Goal: Task Accomplishment & Management: Complete application form

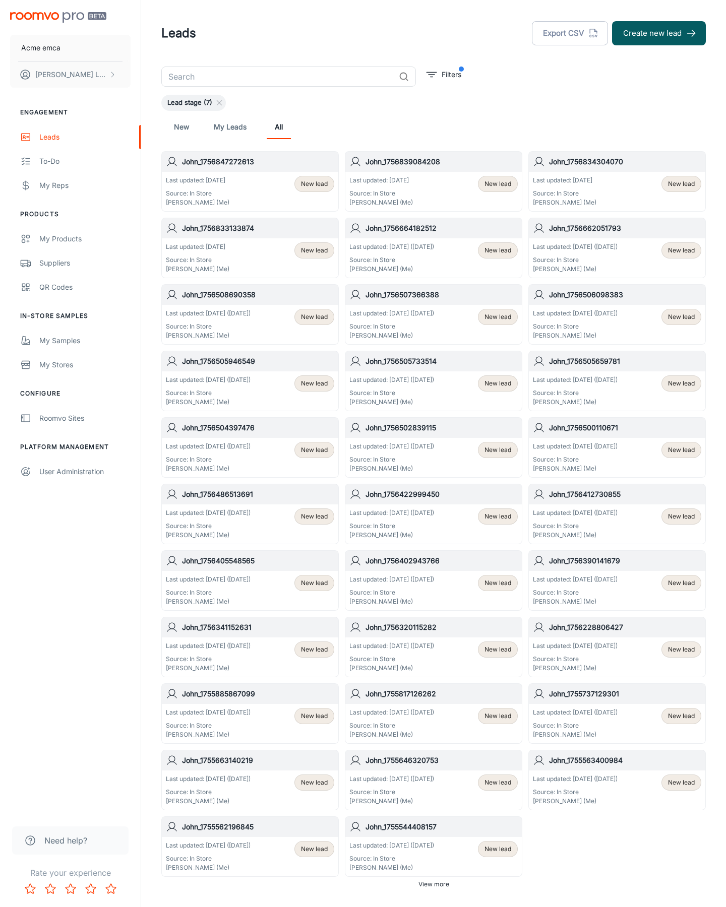
click at [659, 33] on button "Create new lead" at bounding box center [659, 33] width 94 height 24
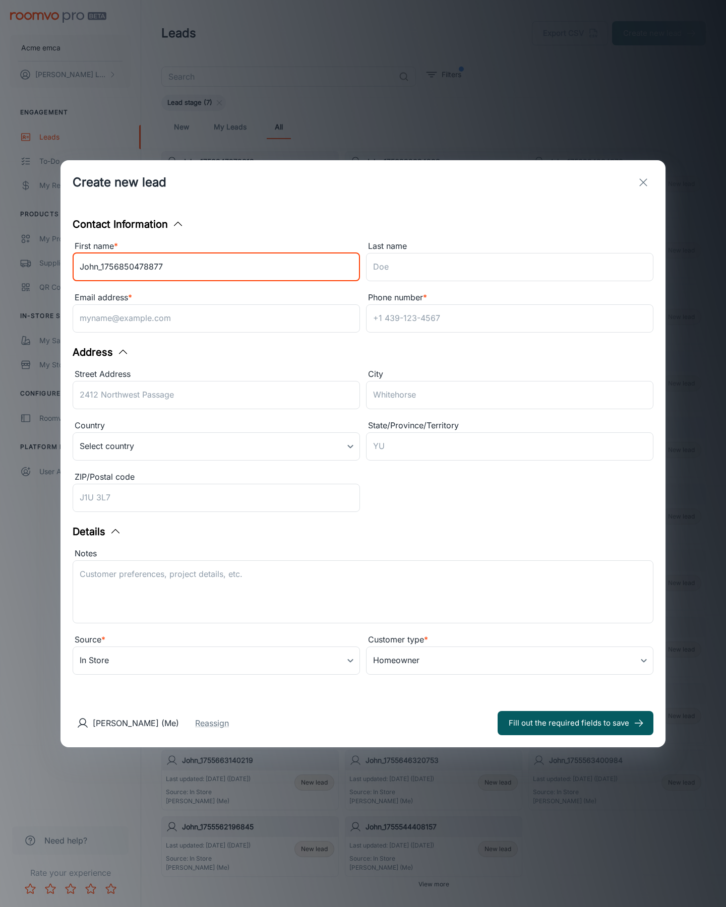
type input "John_1756850478877"
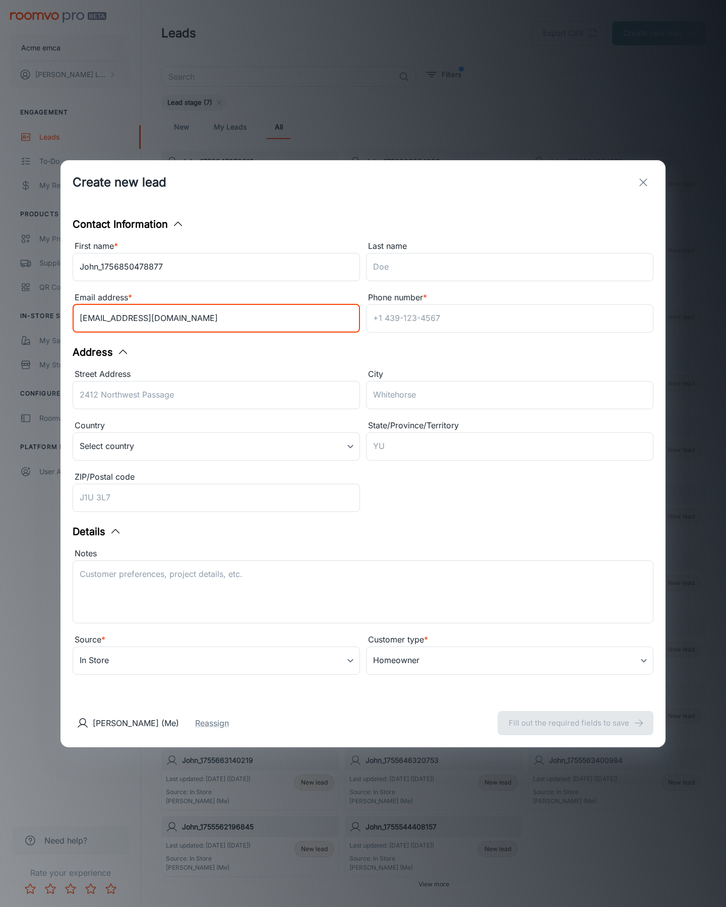
type input "[EMAIL_ADDRESS][DOMAIN_NAME]"
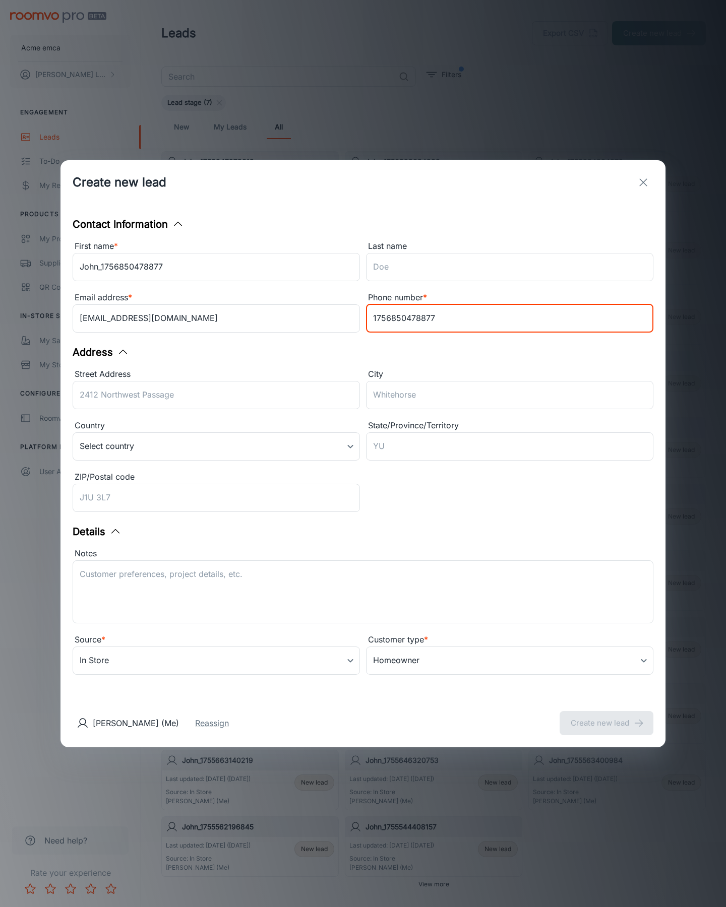
type input "1756850478877"
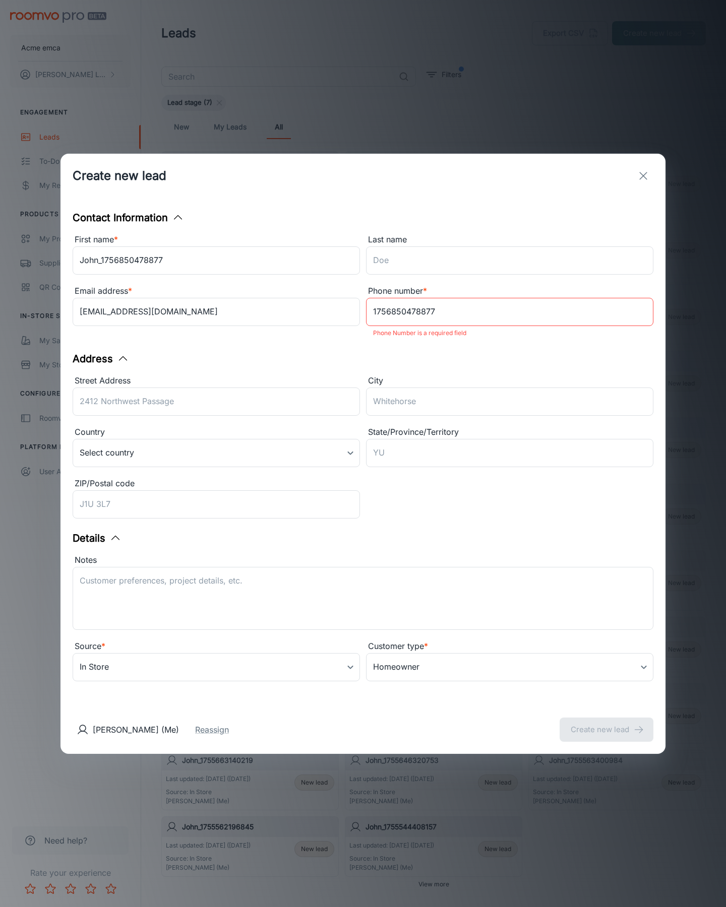
click at [606, 723] on button "Create new lead" at bounding box center [606, 730] width 94 height 24
